Goal: Check status: Check status

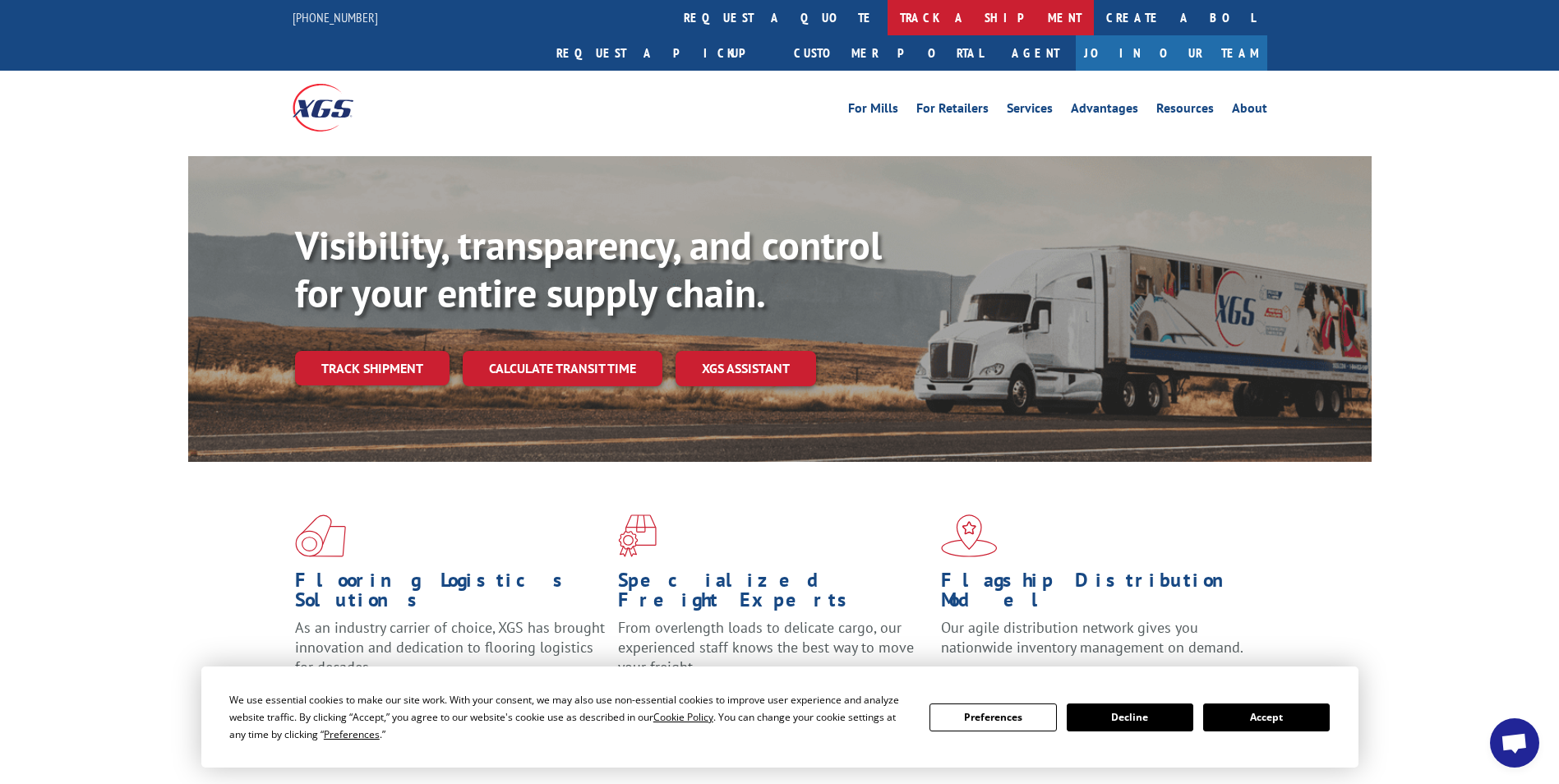
click at [887, 20] on link "track a shipment" at bounding box center [990, 17] width 207 height 35
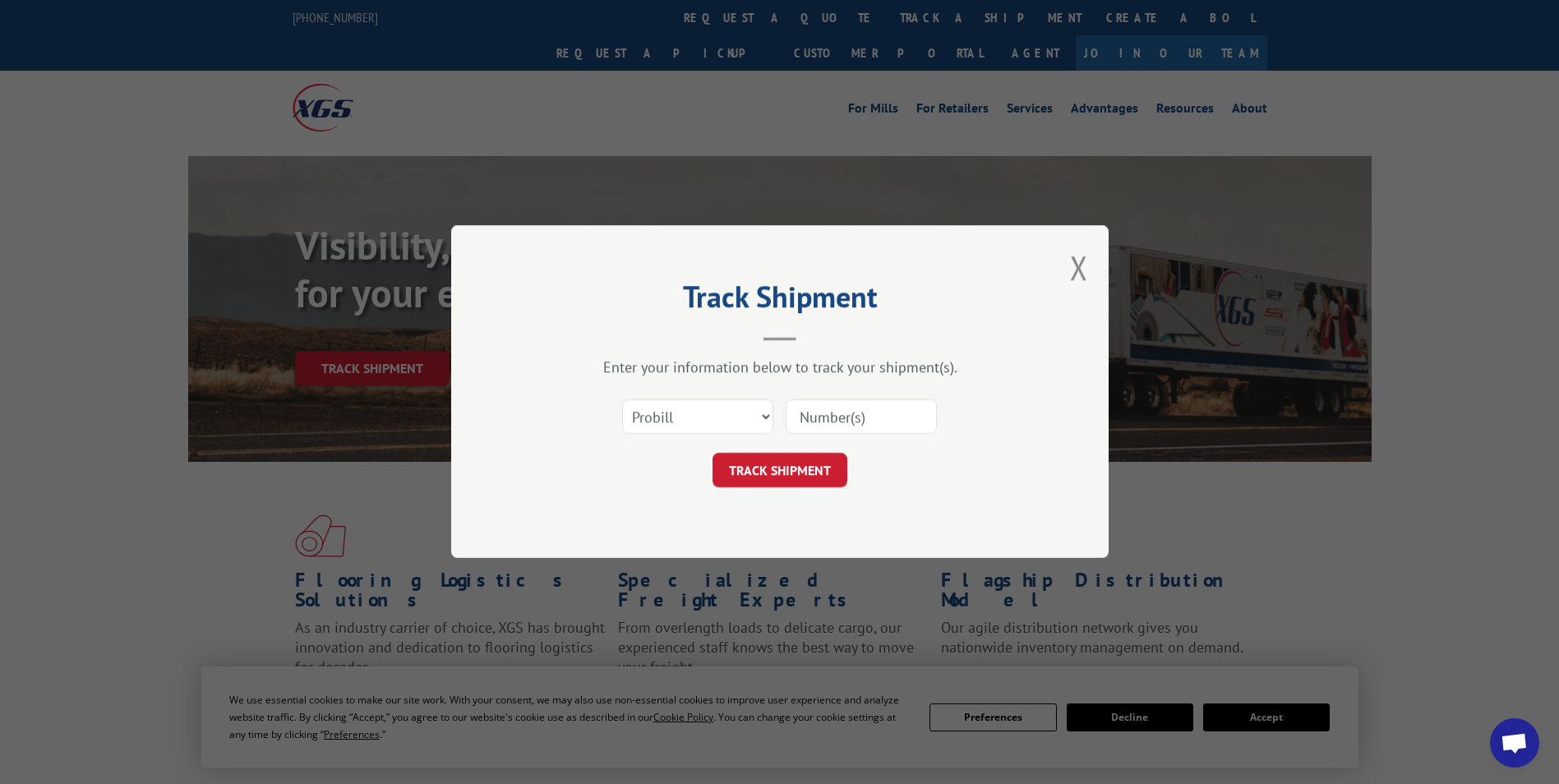
click at [807, 414] on input at bounding box center [861, 417] width 152 height 34
paste input "17664123"
type input "17664123"
click at [783, 459] on button "TRACK SHIPMENT" at bounding box center [779, 471] width 135 height 34
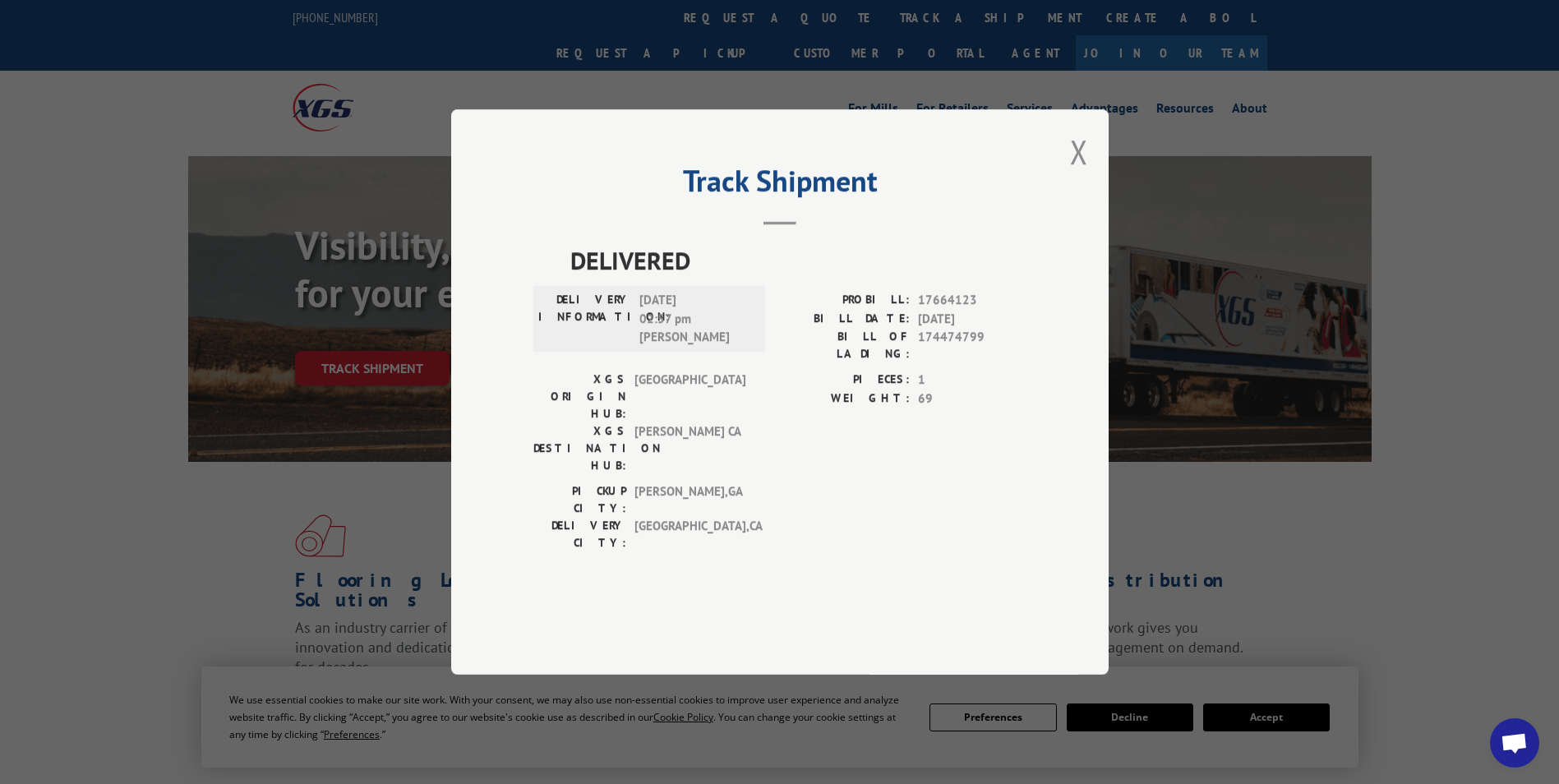
click at [997, 309] on span "17664123" at bounding box center [972, 300] width 108 height 19
drag, startPoint x: 988, startPoint y: 380, endPoint x: 918, endPoint y: 382, distance: 70.0
click at [918, 363] on span "174474799" at bounding box center [972, 345] width 108 height 34
click at [987, 371] on div "PROBILL: 17664123 BILL DATE: [DATE] BILL OF LADING: 174474799" at bounding box center [903, 330] width 246 height 79
click at [998, 371] on div "PROBILL: 17664123 BILL DATE: [DATE] BILL OF LADING: 174474799" at bounding box center [903, 330] width 246 height 79
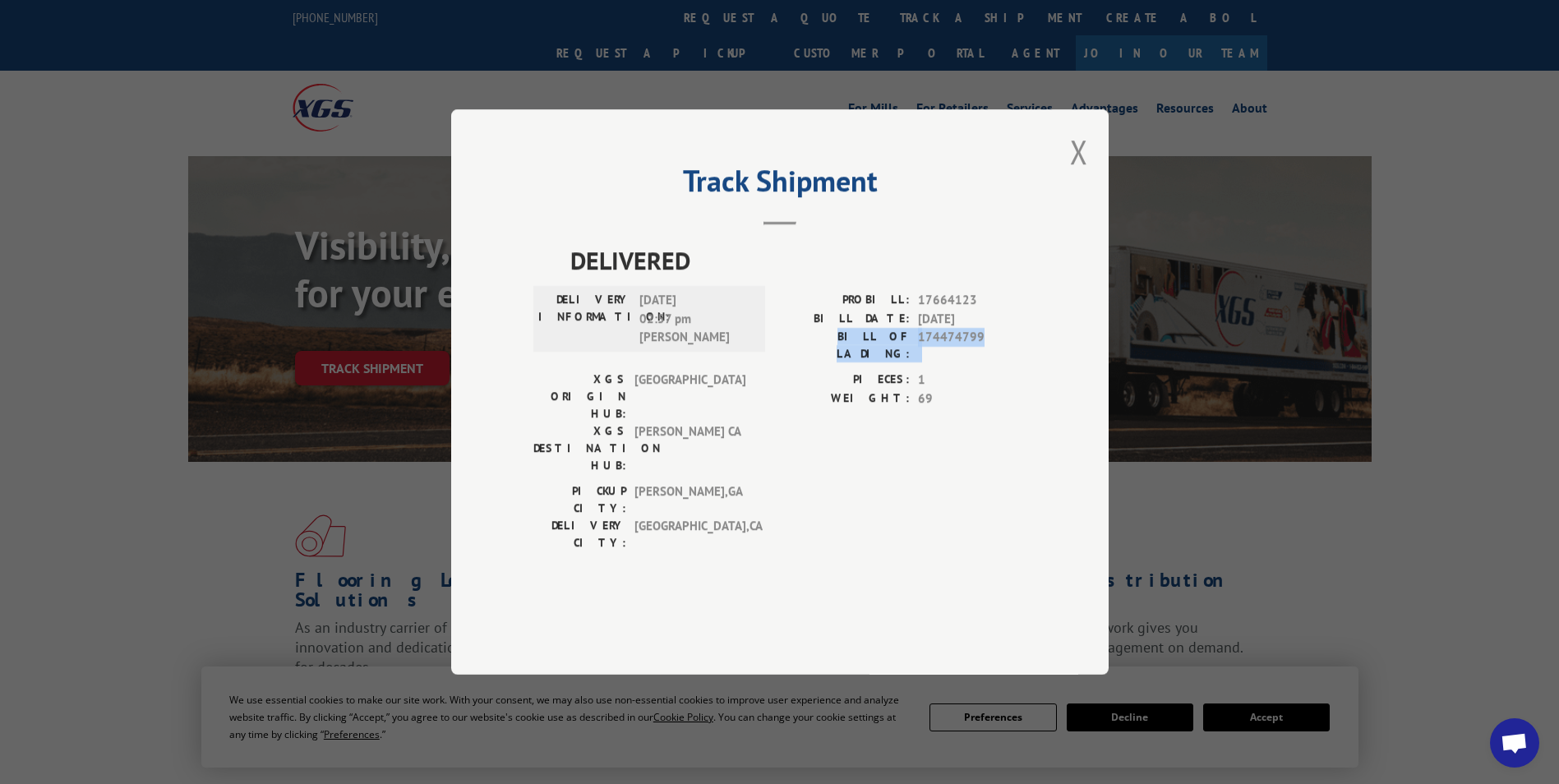
drag, startPoint x: 995, startPoint y: 391, endPoint x: 828, endPoint y: 381, distance: 167.3
click at [828, 363] on div "BILL OF LADING: 174474799" at bounding box center [903, 345] width 246 height 34
copy div "BILL OF LADING: 174474799"
click at [70, 613] on div "Track Shipment DELIVERED DELIVERY INFORMATION: [DATE] 02:57 pm [PERSON_NAME]: 1…" at bounding box center [779, 392] width 1559 height 784
click at [1079, 173] on button "Close modal" at bounding box center [1079, 152] width 18 height 43
